Goal: Information Seeking & Learning: Learn about a topic

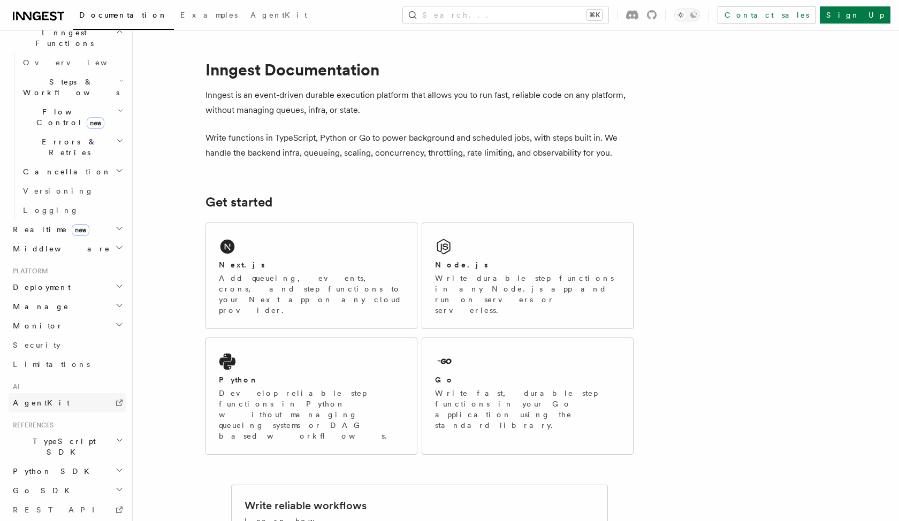
scroll to position [320, 0]
click at [55, 393] on link "AgentKit" at bounding box center [67, 402] width 117 height 19
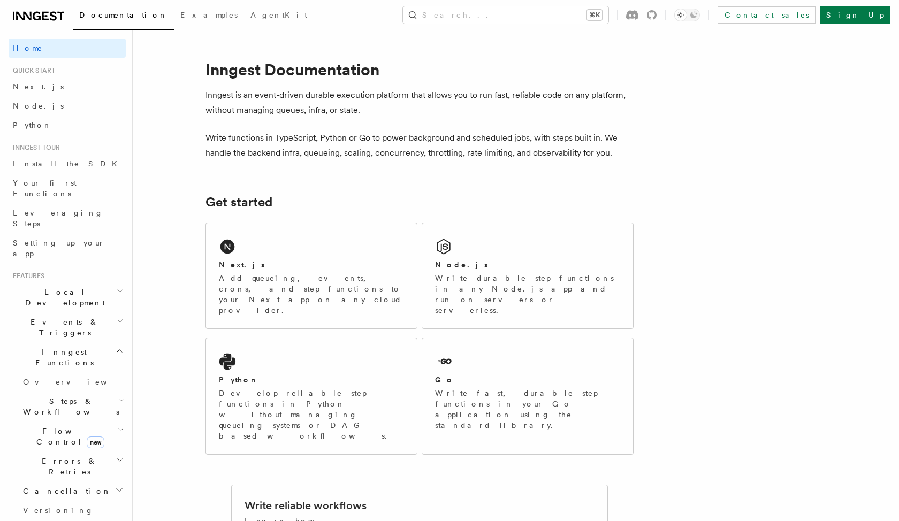
click at [82, 396] on span "Steps & Workflows" at bounding box center [69, 406] width 101 height 21
click at [60, 509] on link "AI Inference new" at bounding box center [77, 524] width 97 height 30
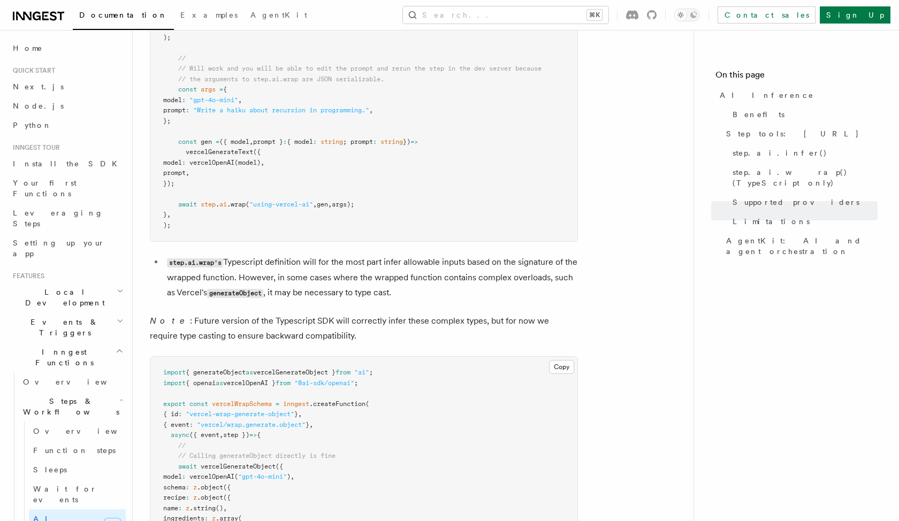
scroll to position [2324, 0]
click at [731, 235] on span "AgentKit: AI and agent orchestration" at bounding box center [801, 245] width 151 height 21
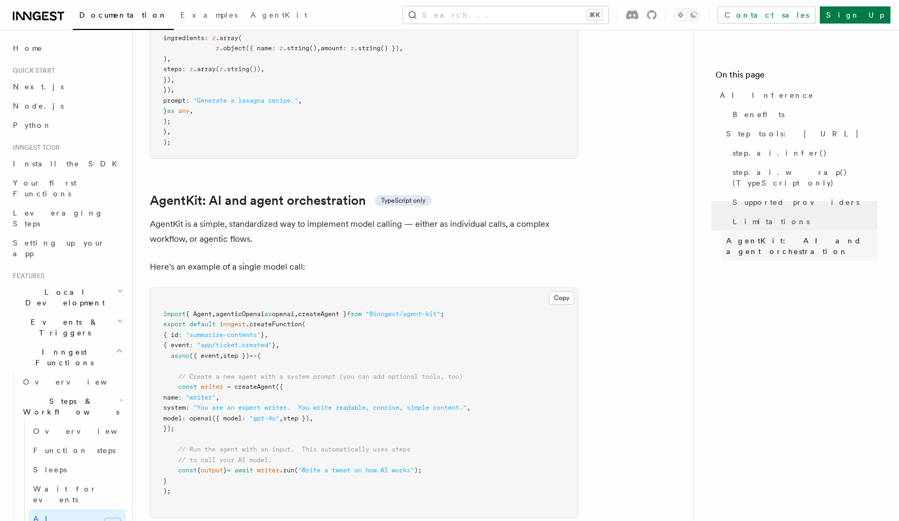
scroll to position [3083, 0]
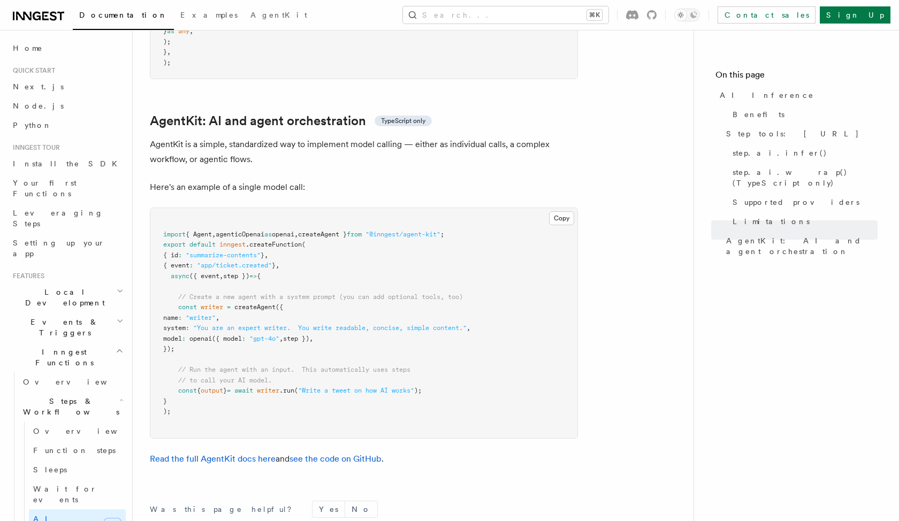
click at [272, 231] on span "as" at bounding box center [267, 234] width 7 height 7
copy code "import { Agent , agenticOpenai as openai , createAgent } from "@inngest/agent-k…"
click at [212, 248] on pre "import { Agent , agenticOpenai as openai , createAgent } from "@inngest/agent-k…" at bounding box center [363, 323] width 427 height 230
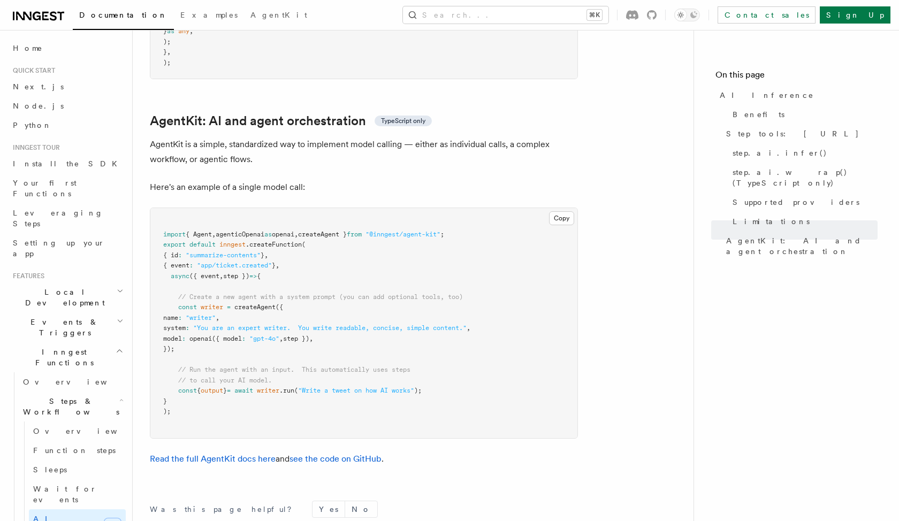
drag, startPoint x: 177, startPoint y: 241, endPoint x: 197, endPoint y: 283, distance: 46.4
click at [197, 283] on pre "import { Agent , agenticOpenai as openai , createAgent } from "@inngest/agent-k…" at bounding box center [363, 323] width 427 height 230
copy code "const writer = createAgent ({ name : "writer" , system : "You are an expert wri…"
click at [197, 283] on pre "import { Agent , agenticOpenai as openai , createAgent } from "@inngest/agent-k…" at bounding box center [363, 323] width 427 height 230
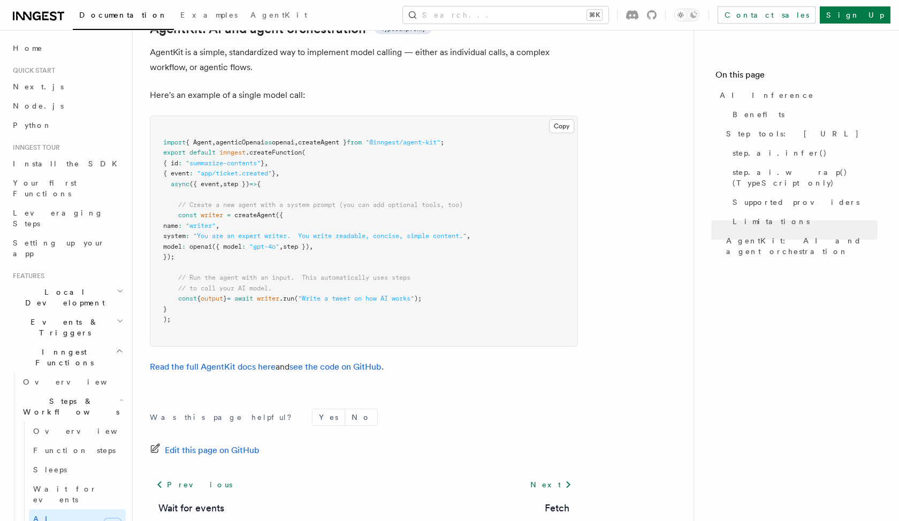
click at [418, 387] on div "Was this page helpful? Yes No Edit this page on GitHub Previous Wait for events…" at bounding box center [364, 487] width 428 height 200
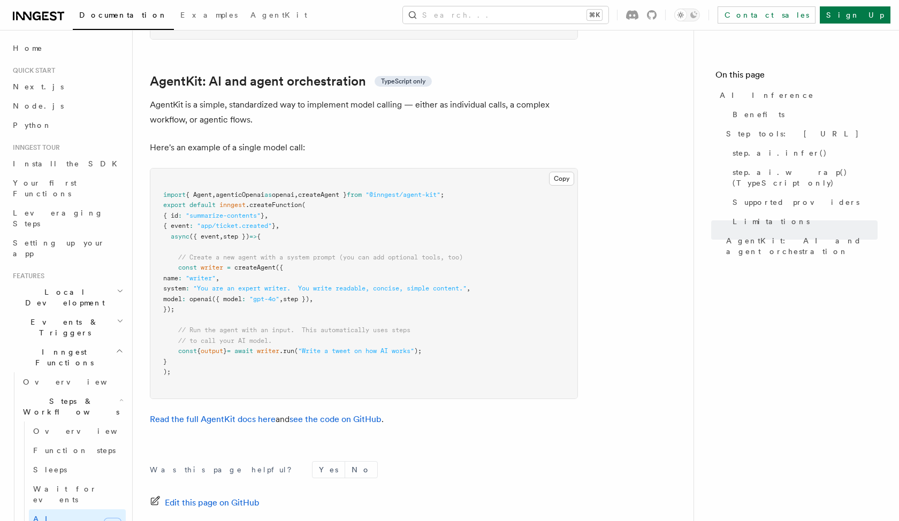
scroll to position [3123, 0]
drag, startPoint x: 178, startPoint y: 283, endPoint x: 459, endPoint y: 283, distance: 280.9
click at [459, 283] on pre "import { Agent , agenticOpenai as openai , createAgent } from "@inngest/agent-k…" at bounding box center [363, 284] width 427 height 230
copy span "const { output } = await writer .run ( "Write a tweet on how AI works" );"
